Goal: Task Accomplishment & Management: Use online tool/utility

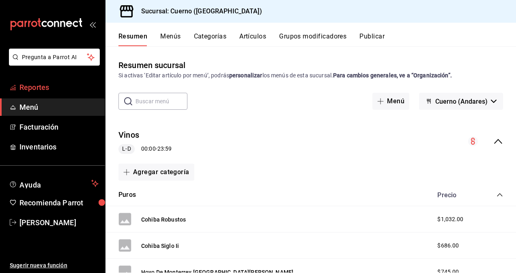
click at [25, 85] on span "Reportes" at bounding box center [58, 87] width 79 height 11
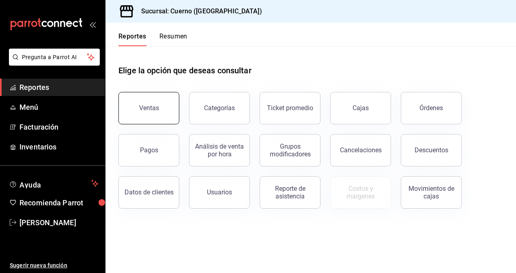
click at [164, 108] on button "Ventas" at bounding box center [148, 108] width 61 height 32
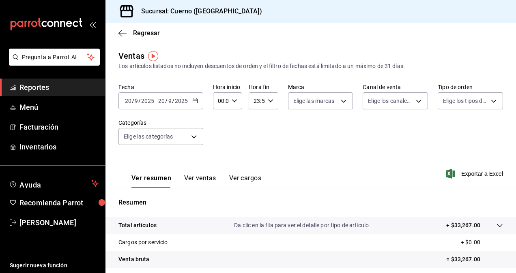
click at [161, 105] on div "[DATE] [DATE] - [DATE] [DATE]" at bounding box center [160, 100] width 85 height 17
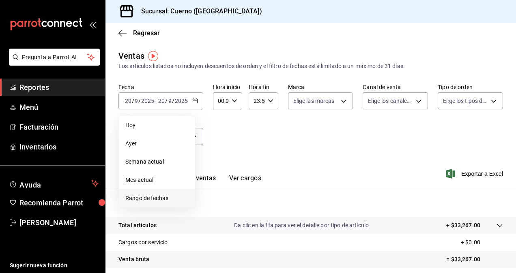
click at [146, 203] on li "Rango de fechas" at bounding box center [157, 198] width 76 height 18
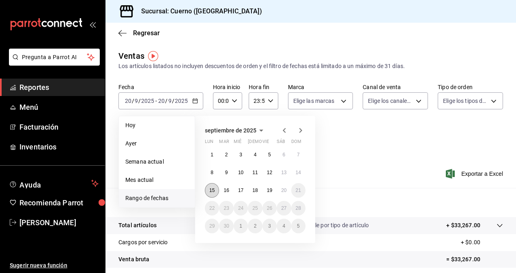
click at [212, 193] on button "15" at bounding box center [212, 190] width 14 height 15
click at [285, 192] on abbr "20" at bounding box center [283, 191] width 5 height 6
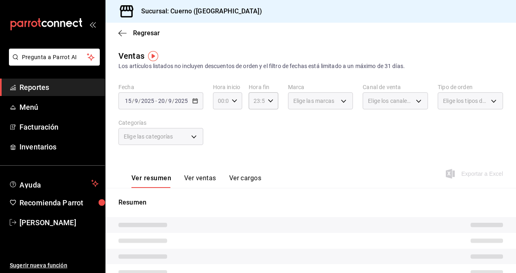
click at [229, 101] on div "00:00 Hora inicio" at bounding box center [227, 100] width 29 height 17
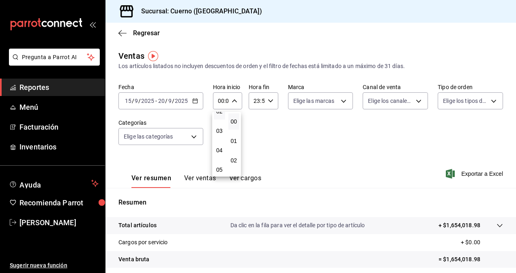
scroll to position [50, 0]
click at [220, 169] on span "05" at bounding box center [220, 168] width 2 height 6
type input "05:00"
click at [262, 103] on div at bounding box center [258, 136] width 516 height 273
click at [256, 101] on input "23:59" at bounding box center [256, 101] width 15 height 16
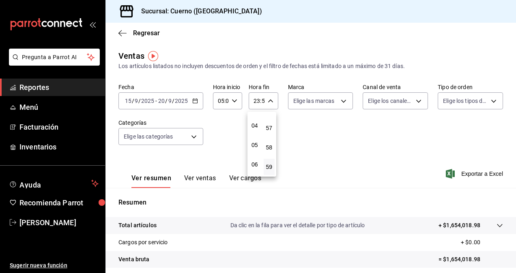
scroll to position [74, 0]
click at [254, 142] on span "05" at bounding box center [255, 145] width 2 height 6
click at [269, 122] on span "00" at bounding box center [270, 121] width 2 height 6
type input "05:00"
click at [343, 101] on div at bounding box center [258, 136] width 516 height 273
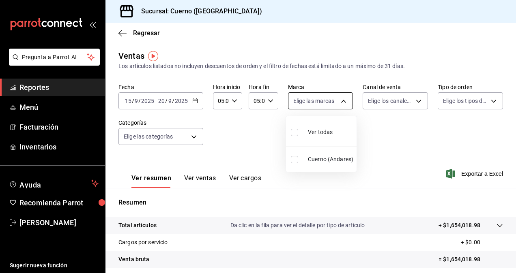
click at [338, 101] on body "Pregunta a Parrot AI Reportes Menú Facturación Inventarios Ayuda Recomienda Par…" at bounding box center [258, 136] width 516 height 273
click at [293, 133] on input "checkbox" at bounding box center [294, 132] width 7 height 7
checkbox input "true"
type input "c9e961b9-bc29-480f-a65c-324ff110f526"
checkbox input "true"
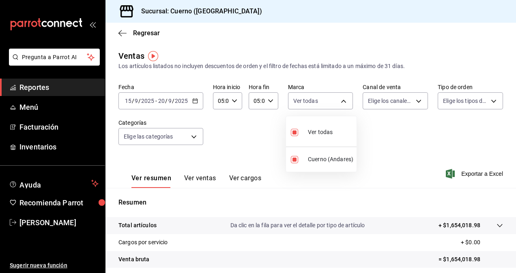
click at [402, 99] on div at bounding box center [258, 136] width 516 height 273
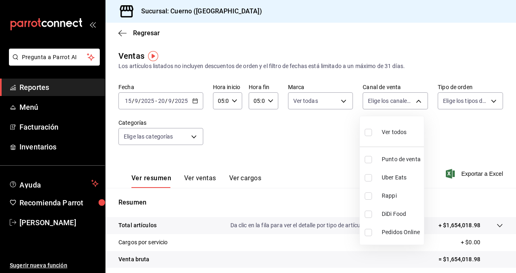
click at [402, 99] on body "Pregunta a Parrot AI Reportes Menú Facturación Inventarios Ayuda Recomienda Par…" at bounding box center [258, 136] width 516 height 273
click at [367, 131] on input "checkbox" at bounding box center [368, 132] width 7 height 7
checkbox input "true"
type input "PARROT,UBER_EATS,RAPPI,DIDI_FOOD,ONLINE"
checkbox input "true"
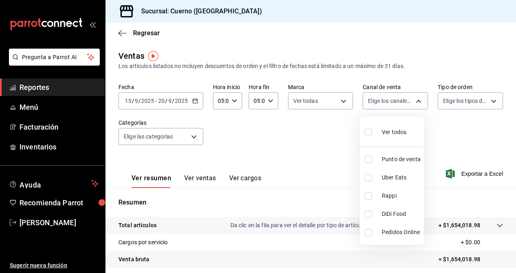
checkbox input "true"
click at [443, 103] on div at bounding box center [258, 136] width 516 height 273
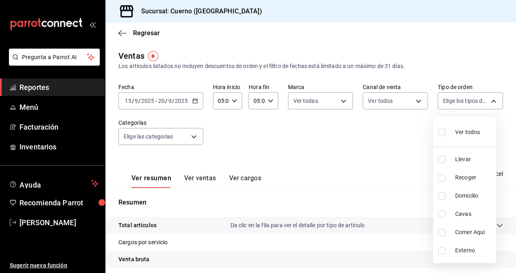
click at [443, 103] on body "Pregunta a Parrot AI Reportes Menú Facturación Inventarios Ayuda Recomienda Par…" at bounding box center [258, 136] width 516 height 273
click at [445, 130] on input "checkbox" at bounding box center [441, 132] width 7 height 7
checkbox input "true"
type input "dfbf6a66-9e2c-4531-8c07-cb6fdb35851c,965fb10a-4951-4111-90b6-db3caf29f93a,2f3c6…"
checkbox input "true"
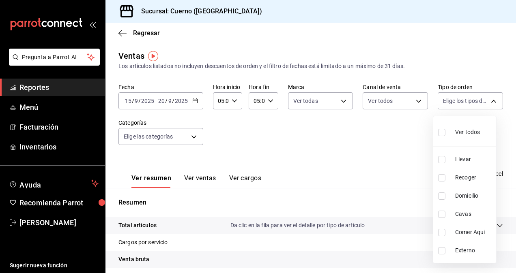
checkbox input "true"
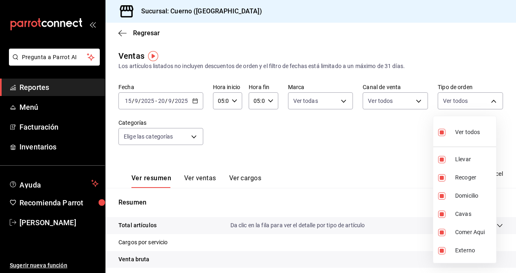
click at [147, 135] on div at bounding box center [258, 136] width 516 height 273
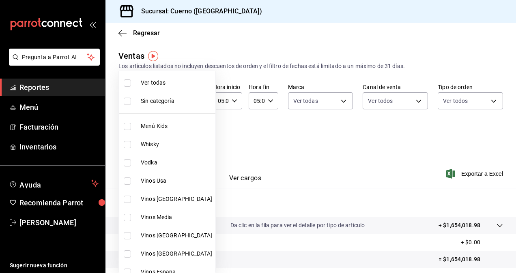
click at [147, 135] on body "Pregunta a Parrot AI Reportes Menú Facturación Inventarios Ayuda Recomienda Par…" at bounding box center [258, 136] width 516 height 273
click at [125, 85] on input "checkbox" at bounding box center [127, 82] width 7 height 7
checkbox input "true"
type input "a99b9eb1-d5e4-4ca6-a53e-4c42022e859a,8d843363-7b8b-4002-90a0-c01944697fe5,d20f9…"
checkbox input "true"
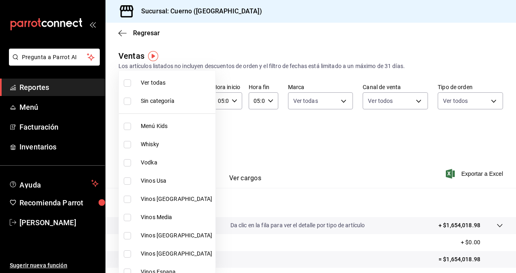
checkbox input "true"
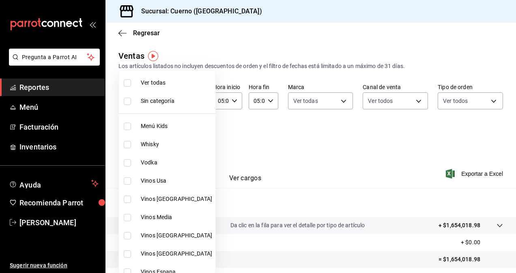
checkbox input "true"
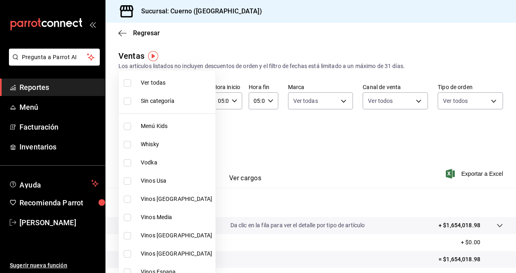
checkbox input "true"
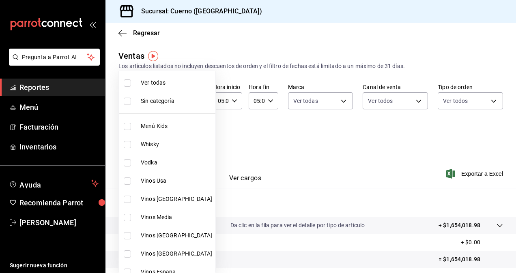
checkbox input "true"
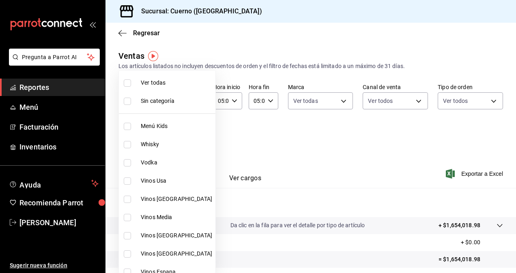
checkbox input "true"
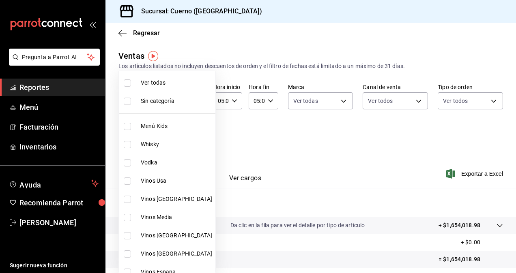
checkbox input "true"
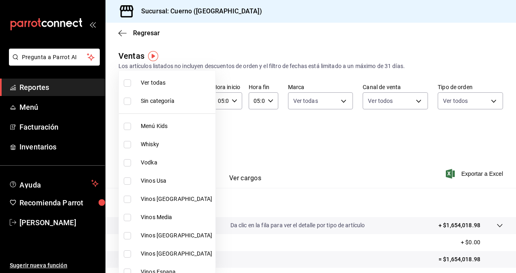
checkbox input "true"
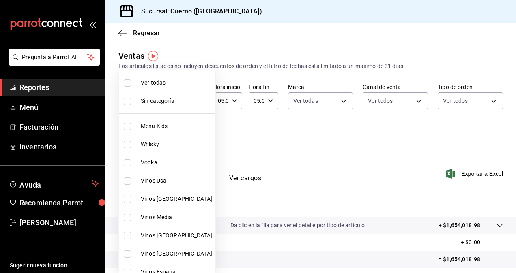
checkbox input "true"
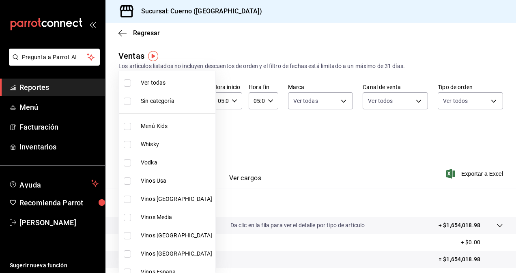
checkbox input "true"
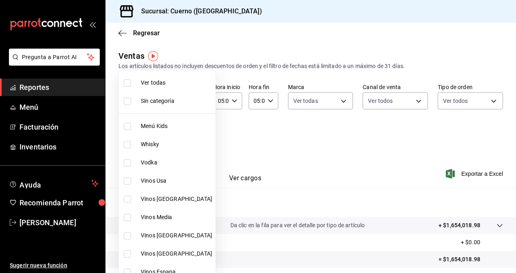
checkbox input "true"
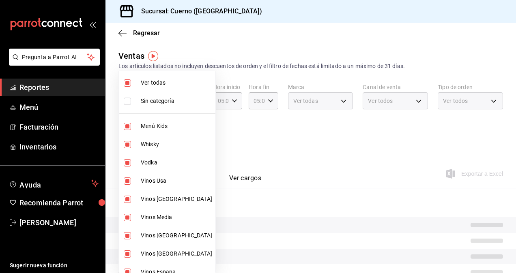
click at [342, 151] on div at bounding box center [258, 136] width 516 height 273
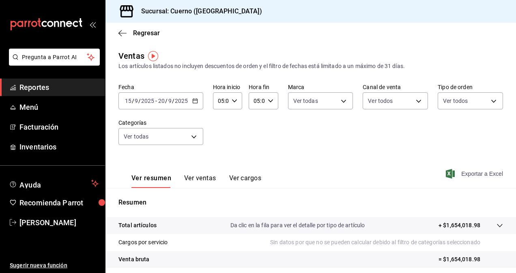
click at [464, 172] on span "Exportar a Excel" at bounding box center [475, 174] width 56 height 10
click at [464, 172] on div "Exportando a excel..." at bounding box center [470, 173] width 66 height 7
